Goal: Information Seeking & Learning: Learn about a topic

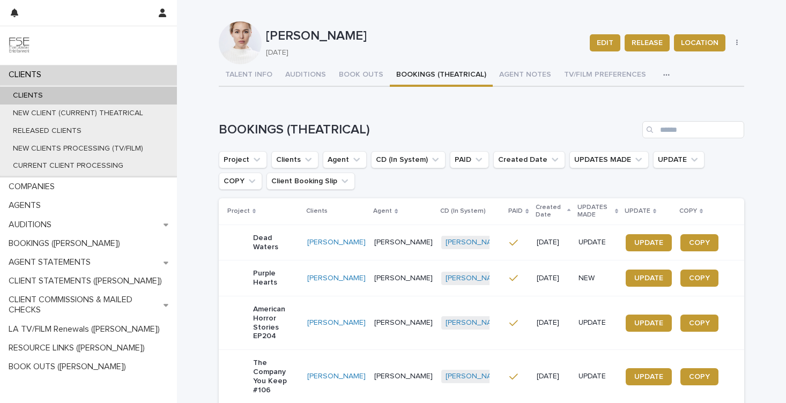
scroll to position [23, 0]
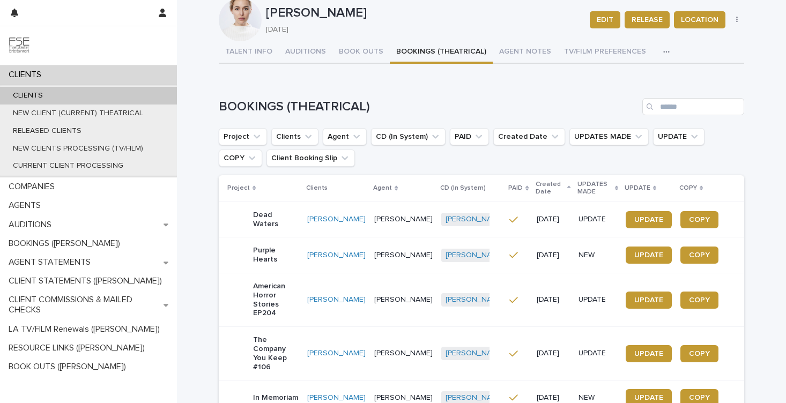
click at [298, 51] on div "[PERSON_NAME] EDIT RELEASE LOCATION HEADSHOT UNION UPDATE [PERSON_NAME] [DATE] …" at bounding box center [482, 233] width 526 height 512
click at [288, 34] on p "[DATE]" at bounding box center [421, 29] width 311 height 9
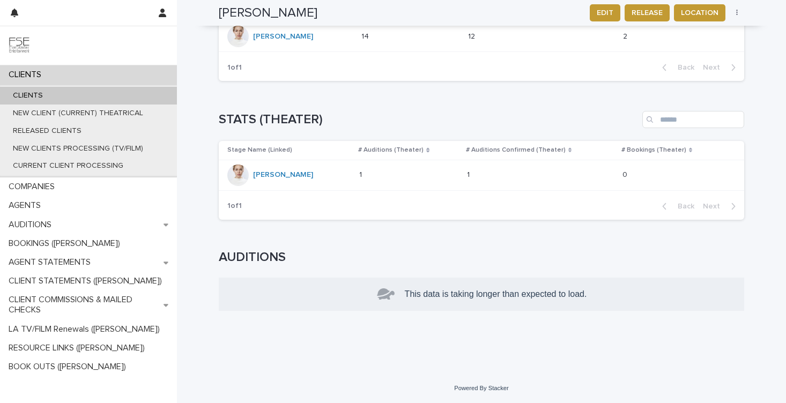
scroll to position [16, 0]
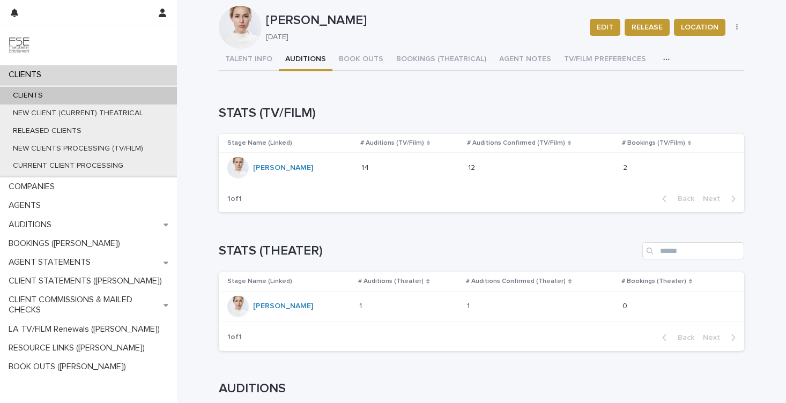
click at [308, 64] on button "AUDITIONS" at bounding box center [306, 60] width 54 height 23
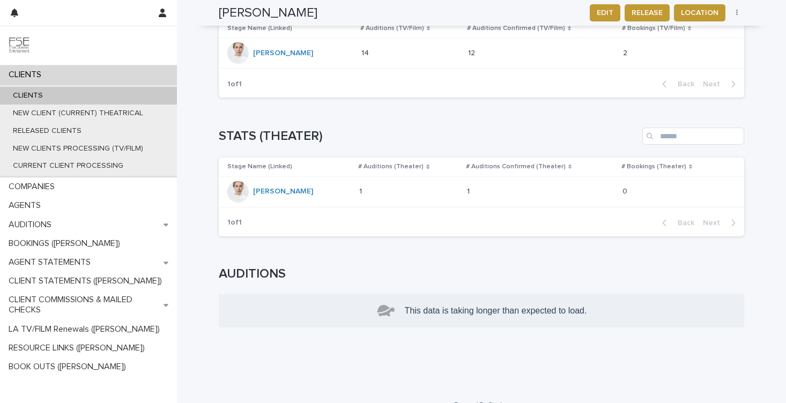
scroll to position [28, 0]
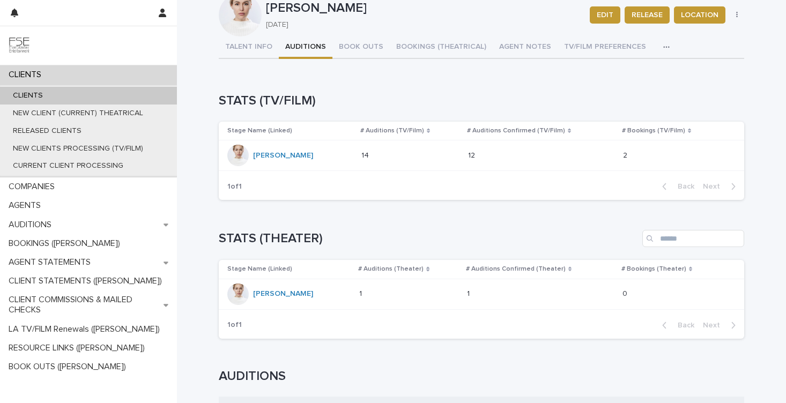
click at [365, 152] on p "14" at bounding box center [366, 154] width 10 height 11
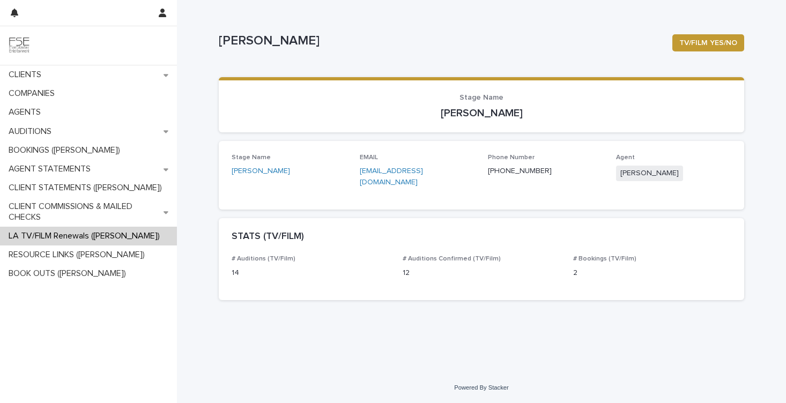
click at [258, 265] on div "14" at bounding box center [311, 271] width 158 height 13
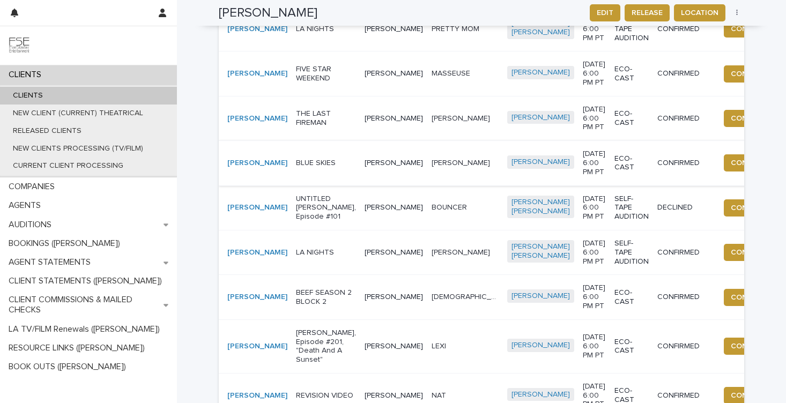
scroll to position [465, 0]
click at [432, 123] on p "[PERSON_NAME]" at bounding box center [462, 117] width 61 height 11
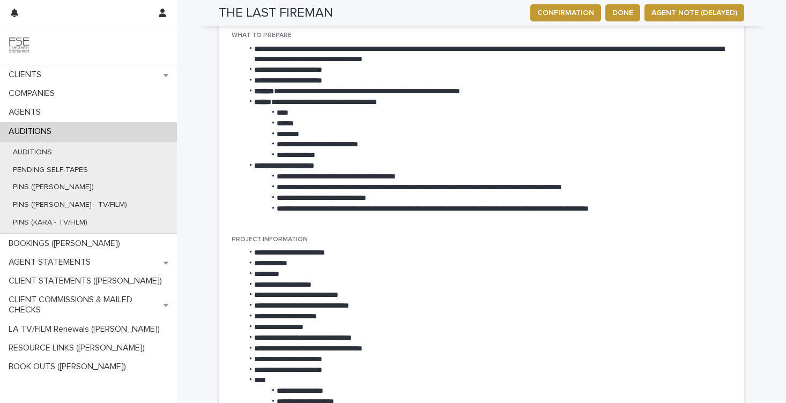
scroll to position [667, 0]
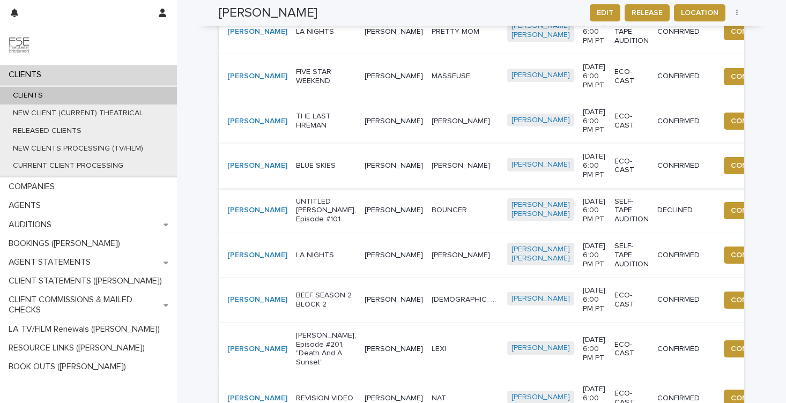
scroll to position [472, 0]
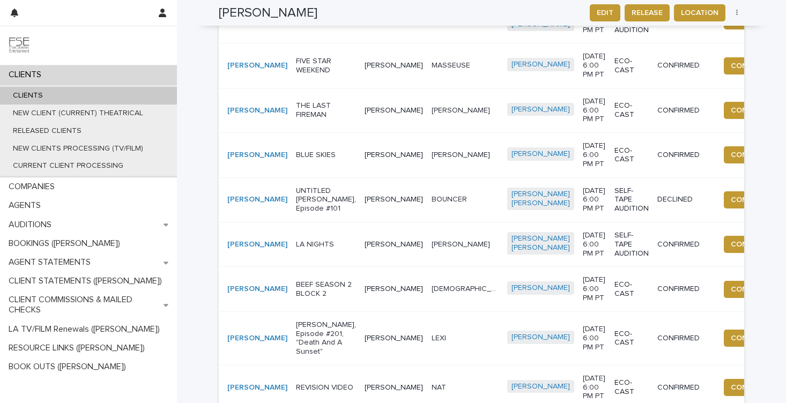
click at [432, 160] on p "[PERSON_NAME]" at bounding box center [462, 154] width 61 height 11
